Goal: Find contact information: Obtain details needed to contact an individual or organization

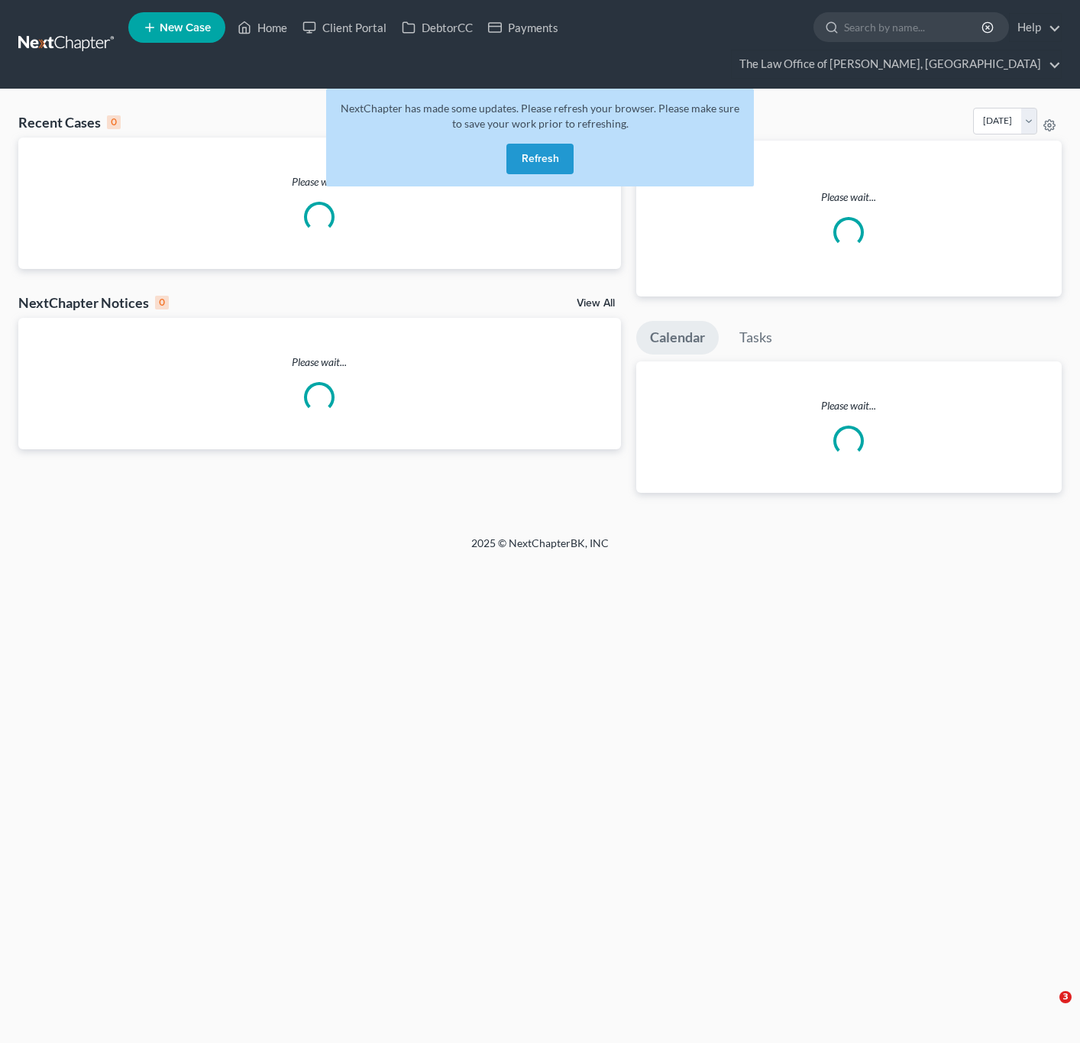
click at [287, 28] on link "Home" at bounding box center [262, 28] width 65 height 28
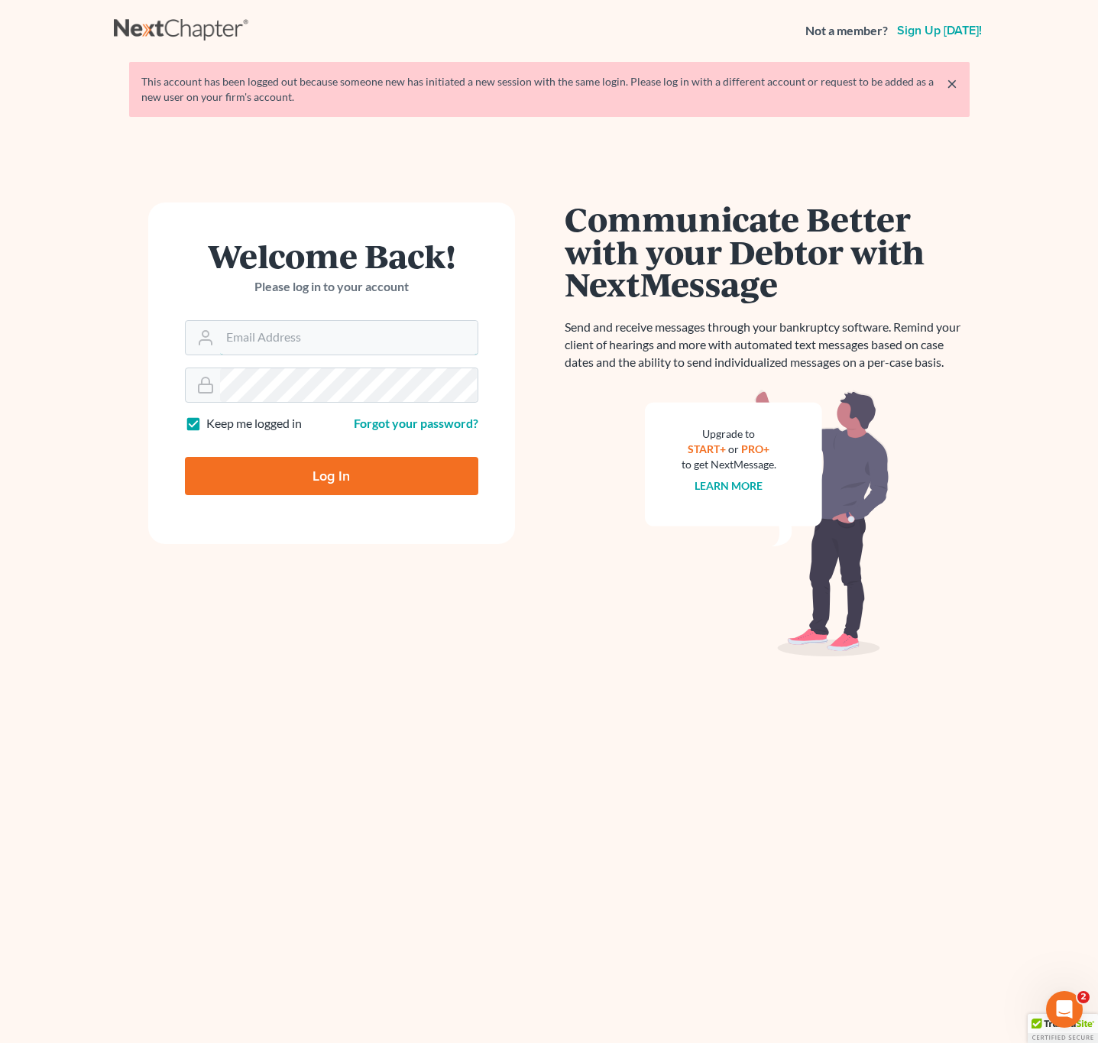
type input "pa@mvnlaw.com"
click at [322, 493] on input "Log In" at bounding box center [331, 476] width 293 height 38
type input "Thinking..."
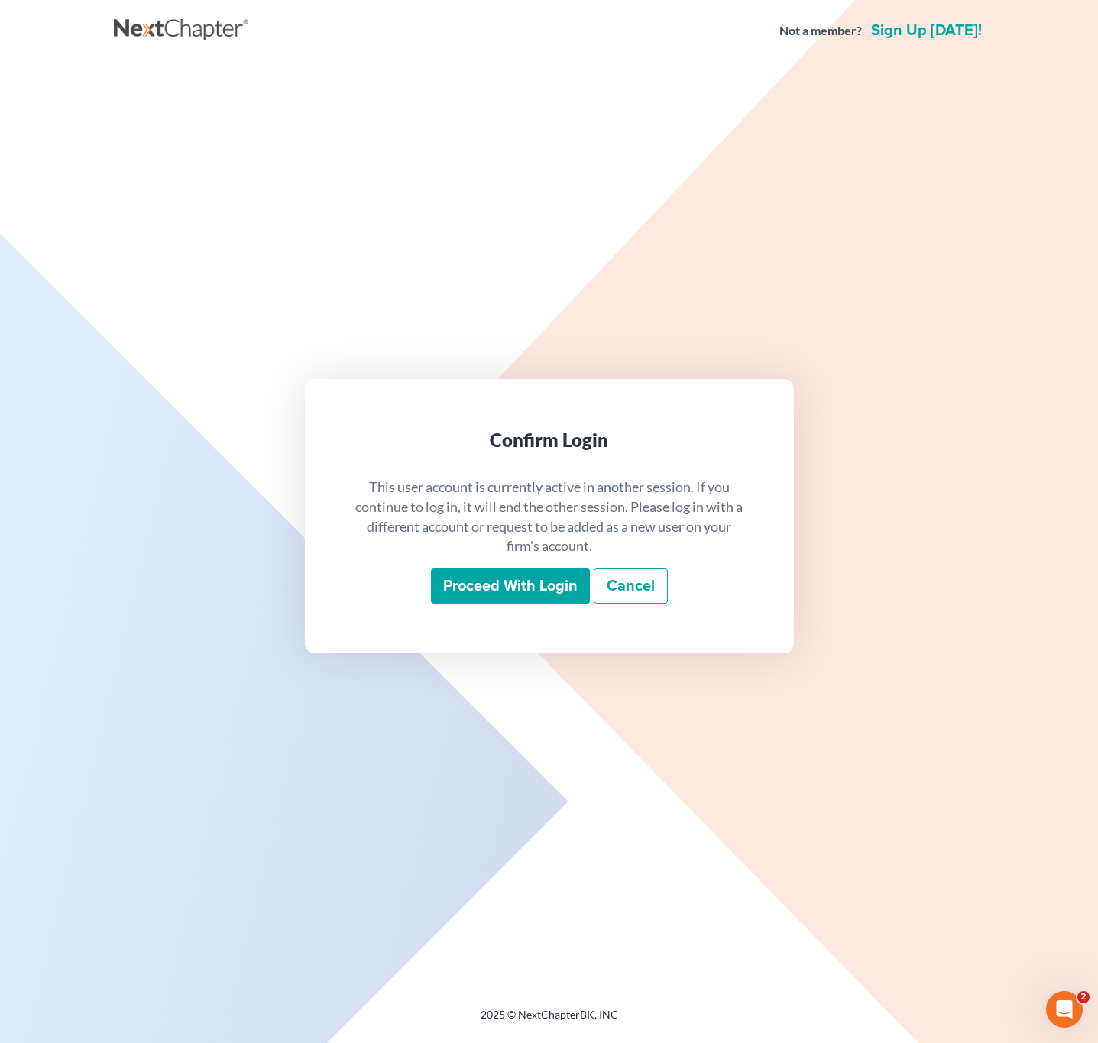
click at [487, 591] on input "Proceed with login" at bounding box center [510, 585] width 159 height 35
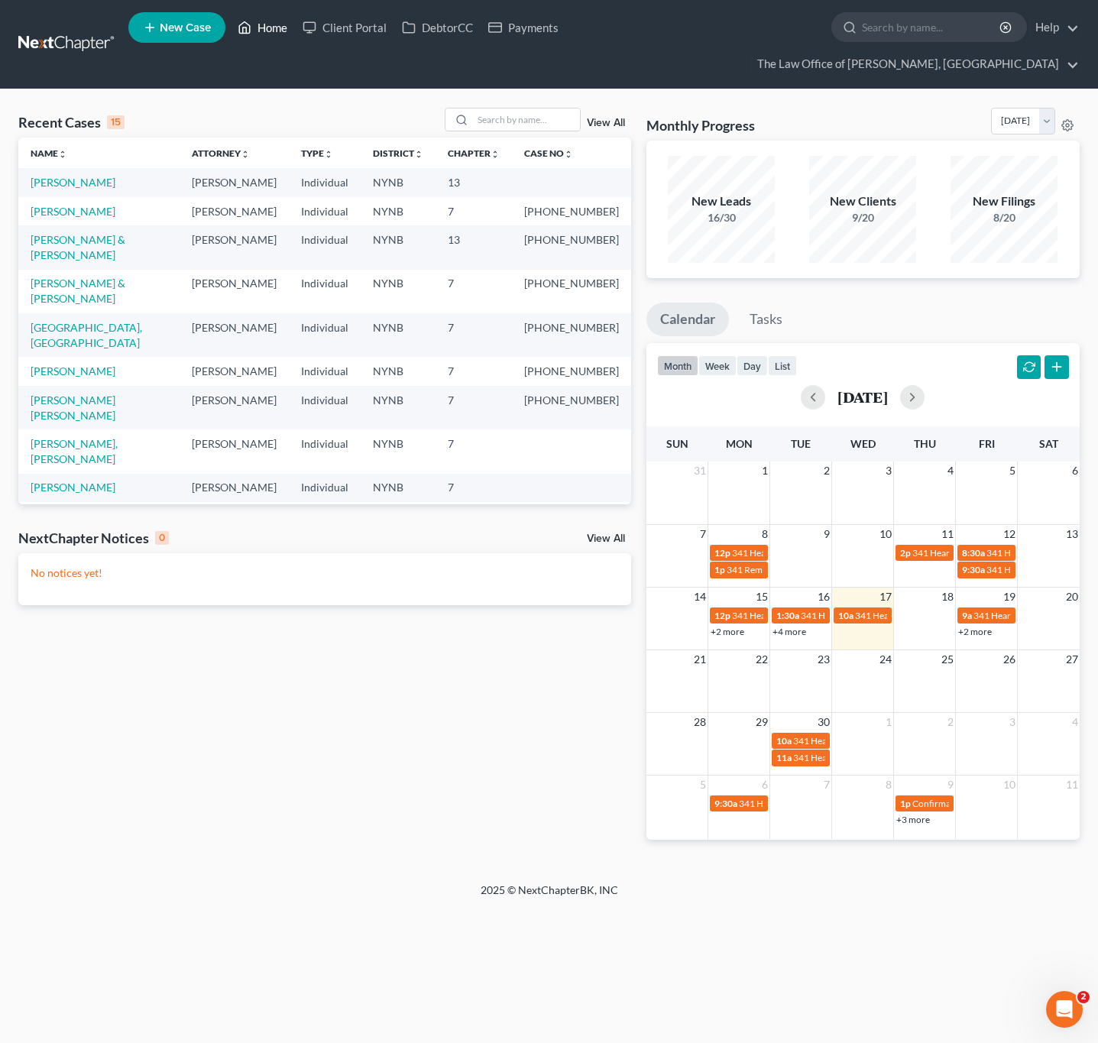
click at [241, 34] on icon at bounding box center [245, 27] width 14 height 18
click at [532, 124] on input "search" at bounding box center [526, 119] width 107 height 22
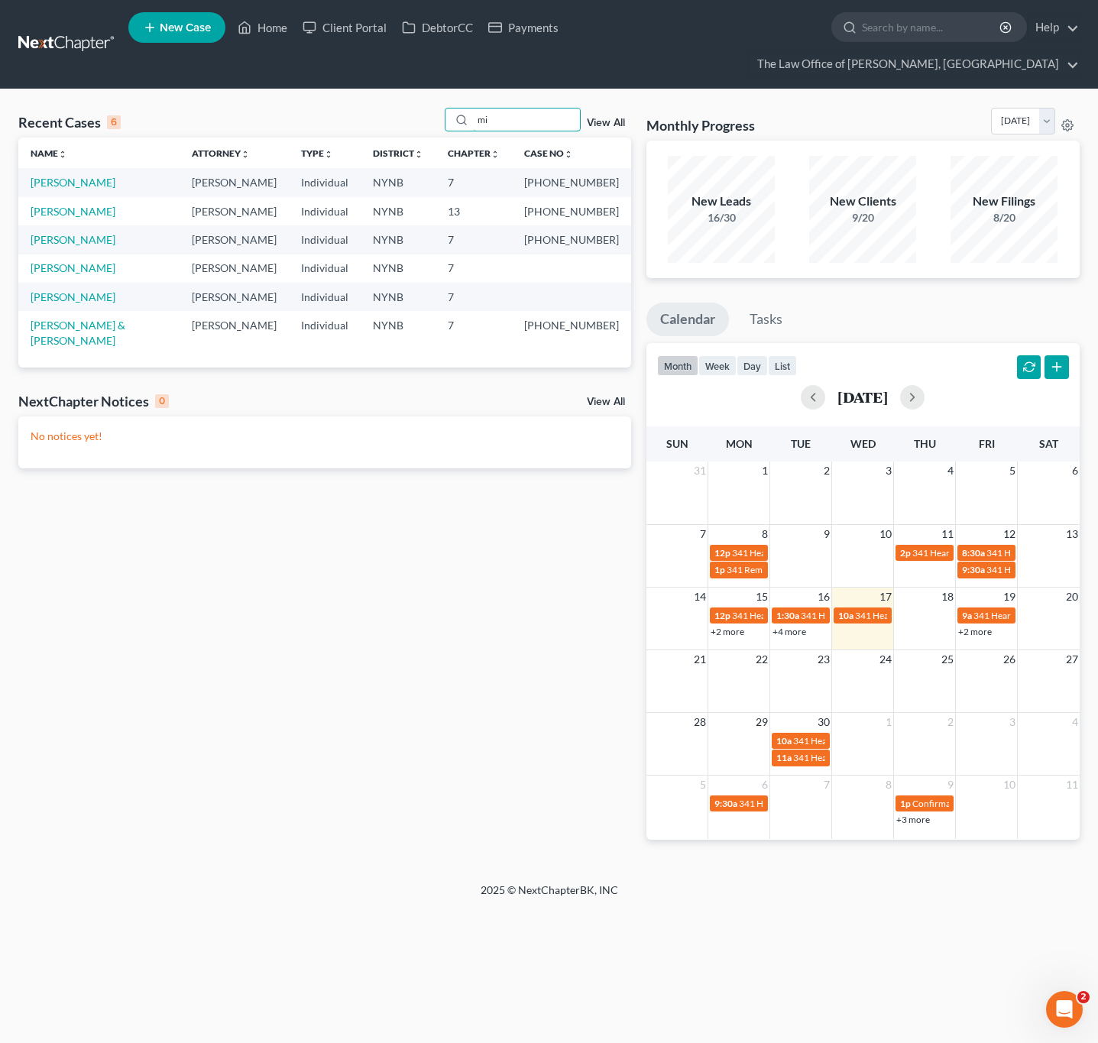
type input "m"
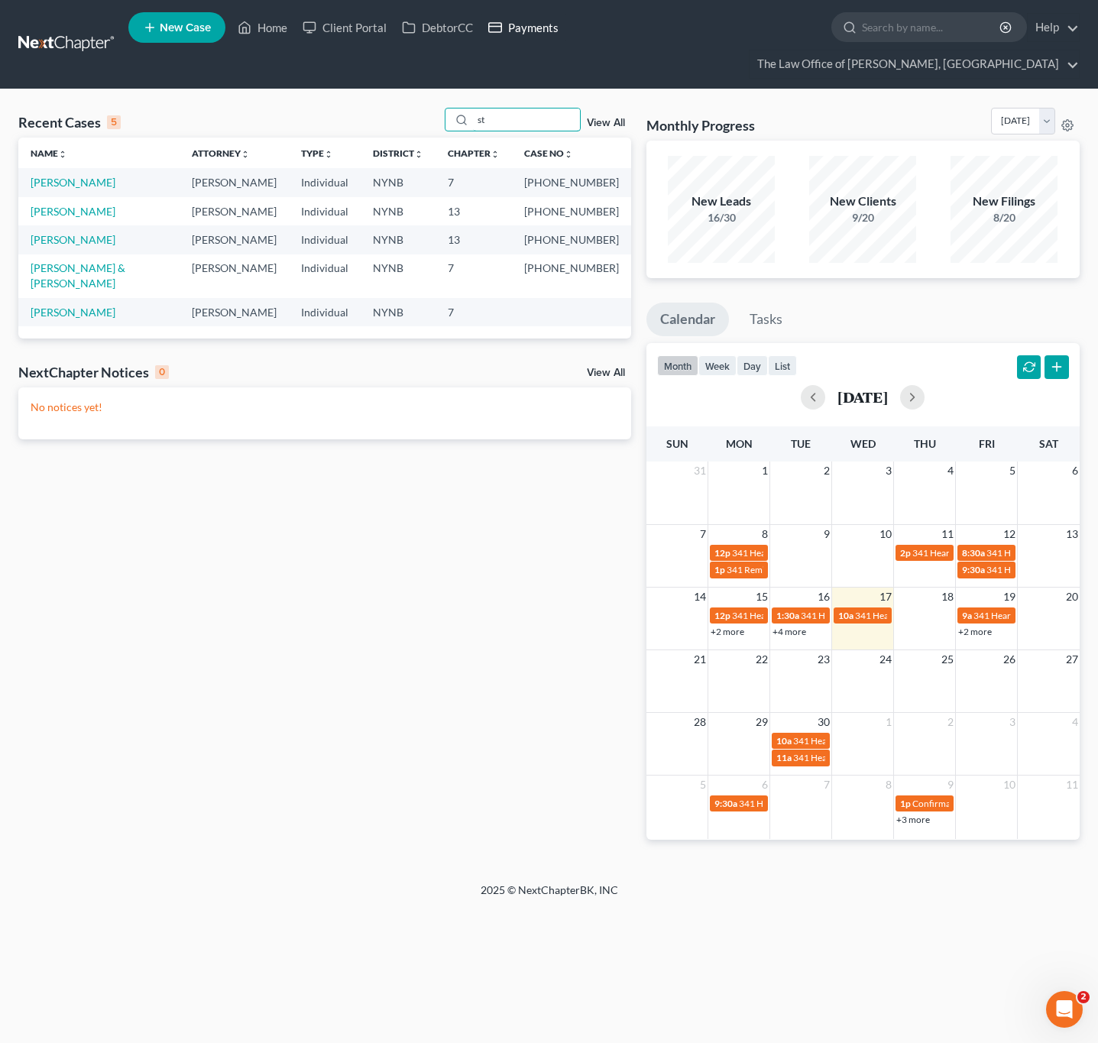
type input "s"
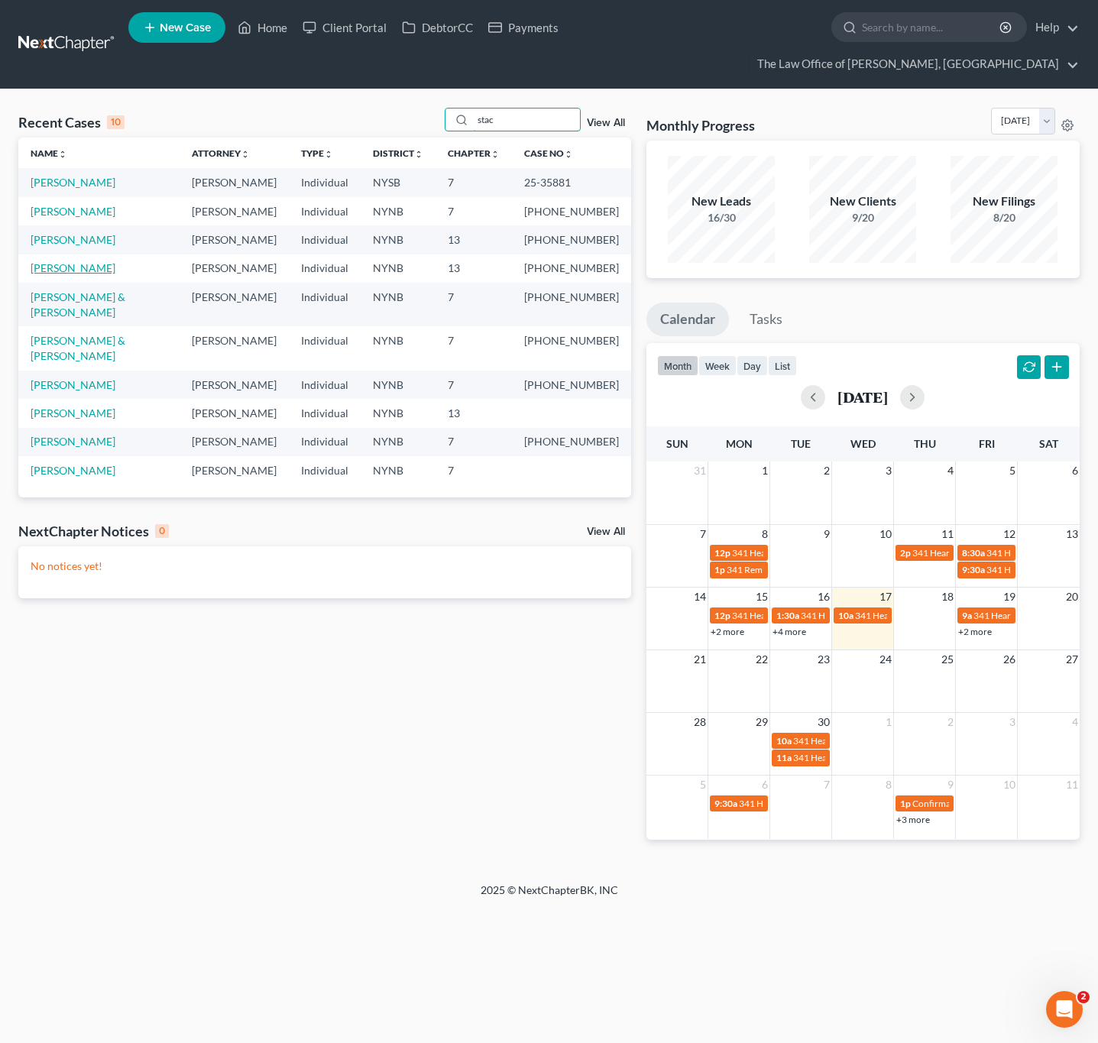
type input "stac"
click at [89, 269] on link "Johnson, Stacey" at bounding box center [73, 267] width 85 height 13
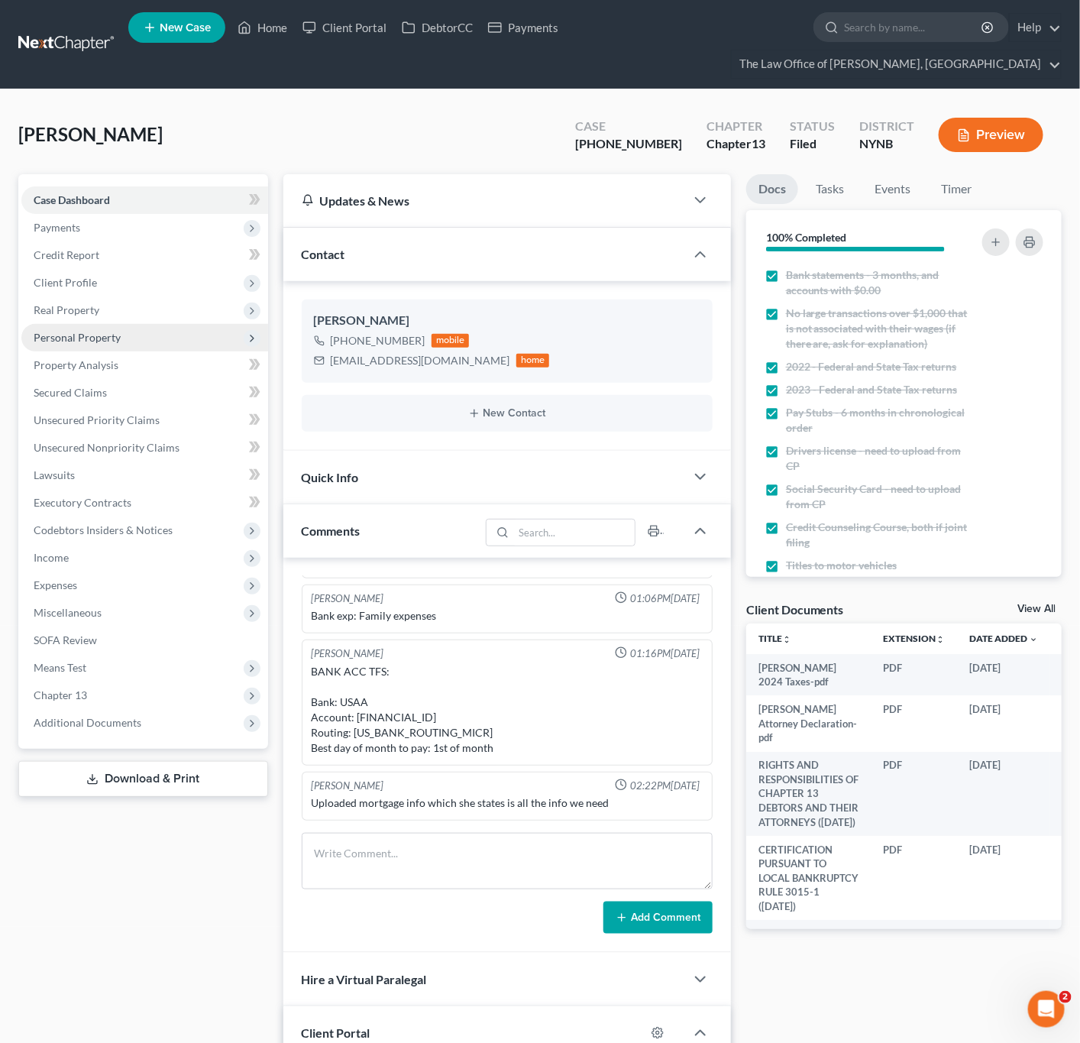
scroll to position [1447, 0]
click at [60, 291] on span "Client Profile" at bounding box center [144, 283] width 247 height 28
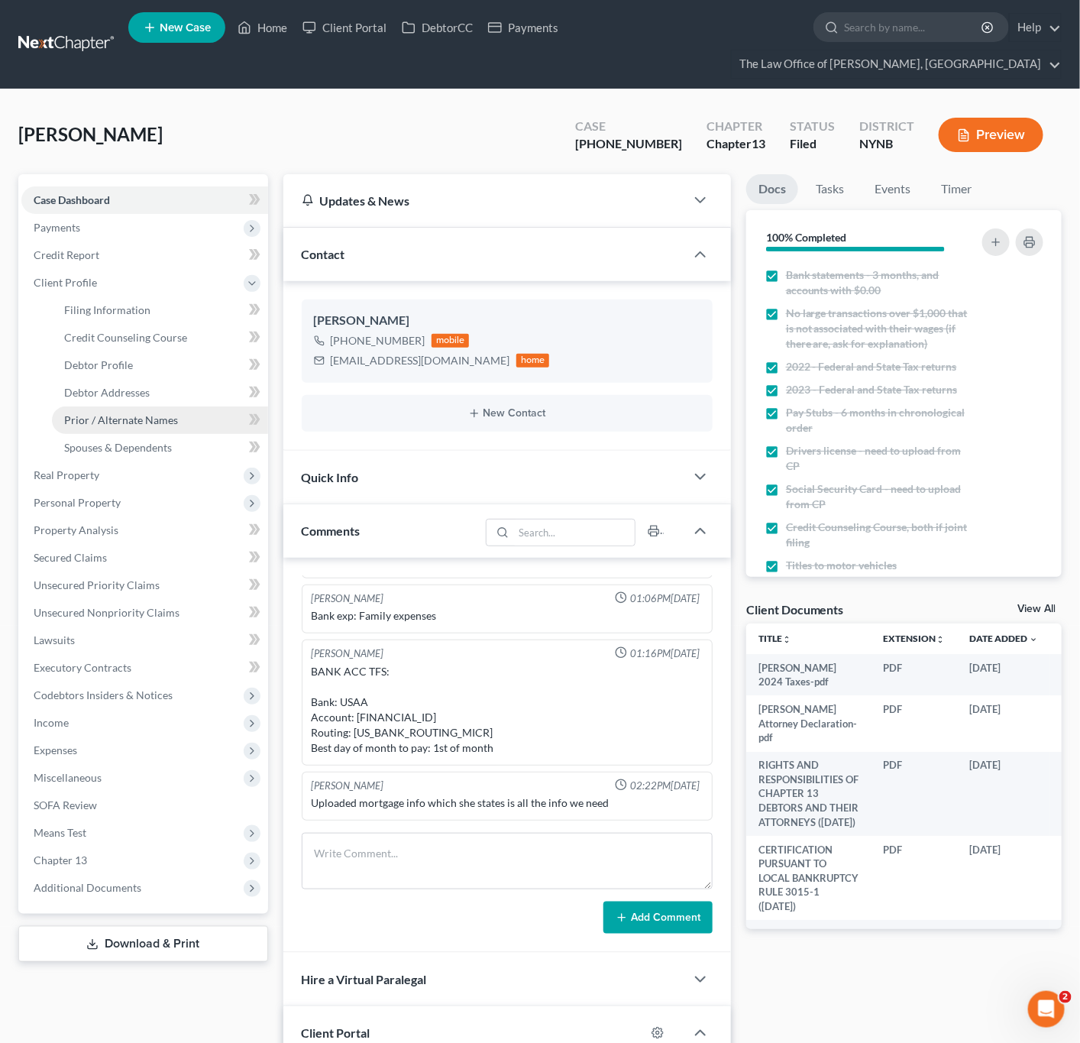
click at [136, 425] on span "Prior / Alternate Names" at bounding box center [121, 419] width 114 height 13
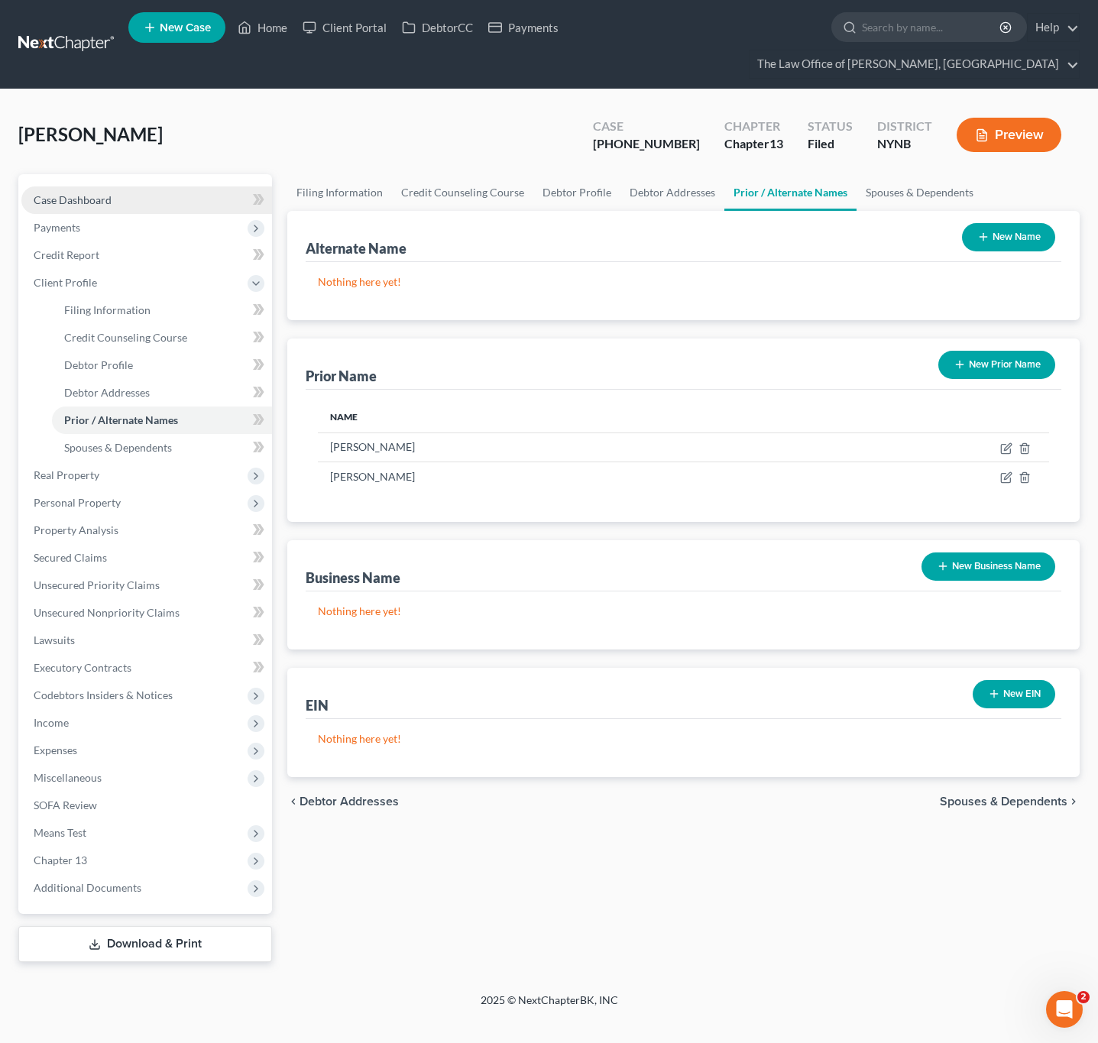
click at [131, 186] on link "Case Dashboard" at bounding box center [146, 200] width 251 height 28
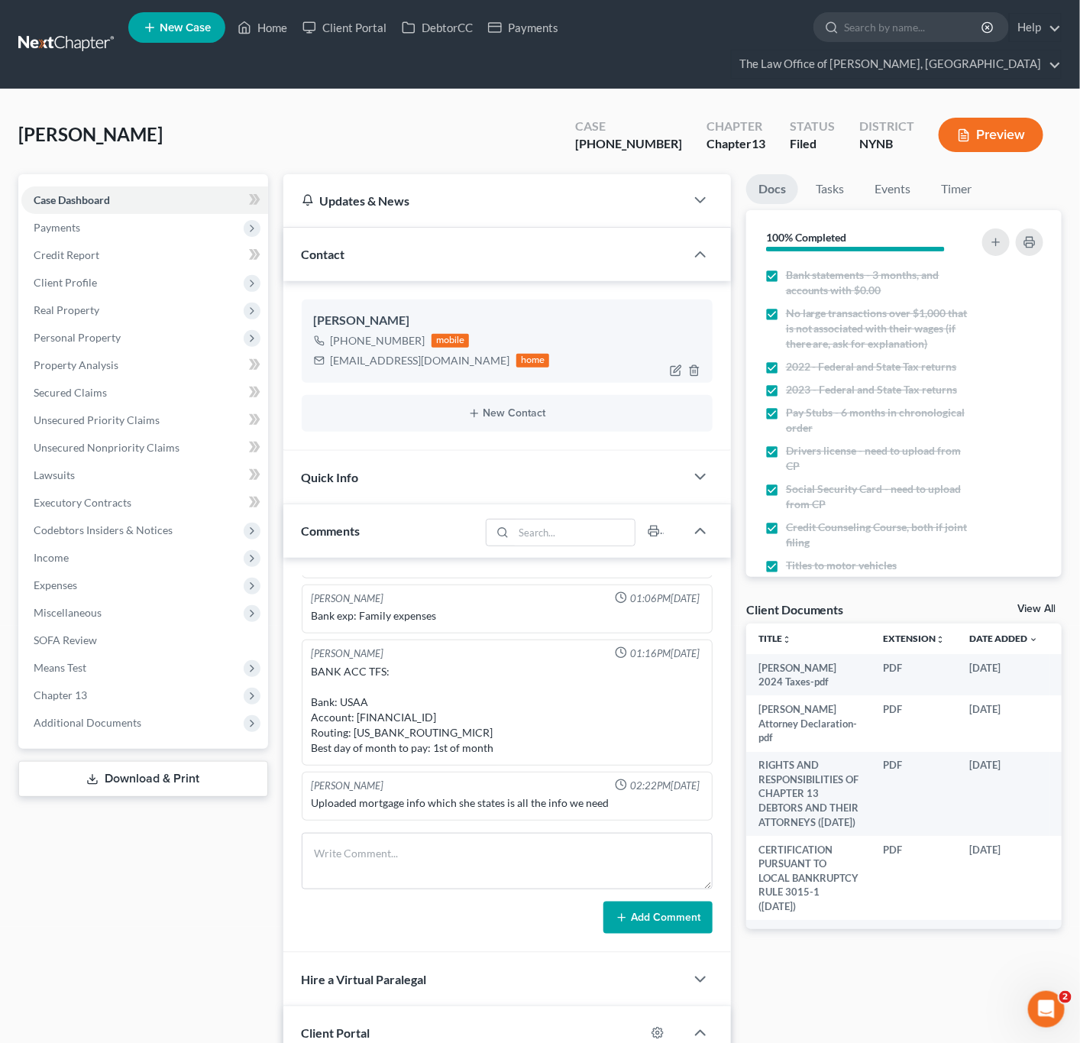
scroll to position [1447, 0]
click at [388, 342] on div "+1 (518) 788-7627" at bounding box center [378, 340] width 95 height 15
copy div "+1 (518) 788-7627"
